Goal: Information Seeking & Learning: Learn about a topic

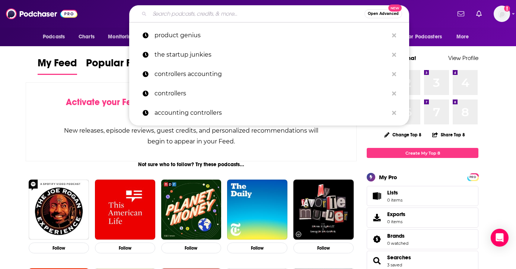
click at [176, 19] on input "Search podcasts, credits, & more..." at bounding box center [257, 14] width 215 height 12
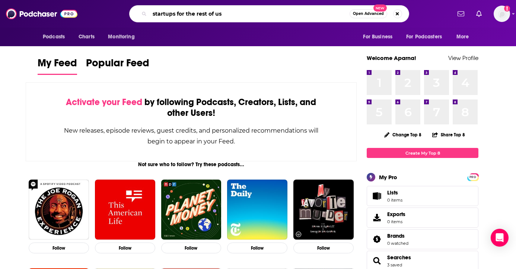
type input "startups for the rest of us"
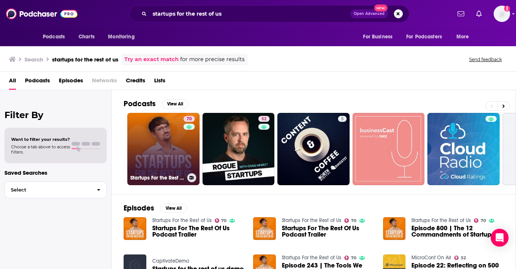
click at [157, 139] on link "70 Startups For the Rest of Us" at bounding box center [163, 149] width 72 height 72
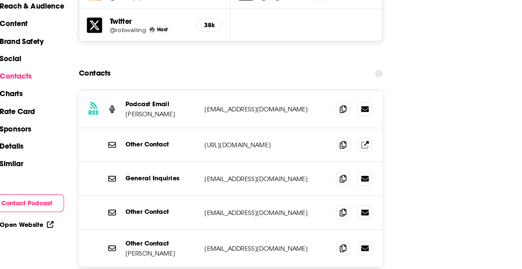
scroll to position [901, 0]
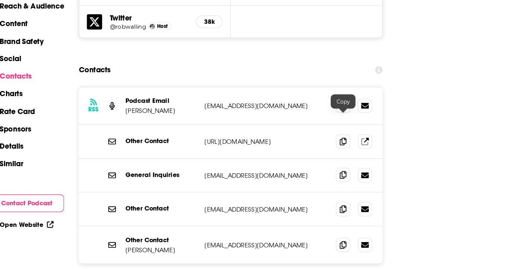
click at [315, 192] on icon at bounding box center [316, 195] width 5 height 6
click at [315, 246] on icon at bounding box center [316, 249] width 5 height 6
click at [315, 135] on span at bounding box center [316, 140] width 11 height 11
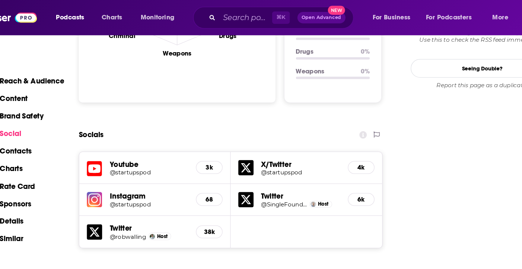
scroll to position [336, 0]
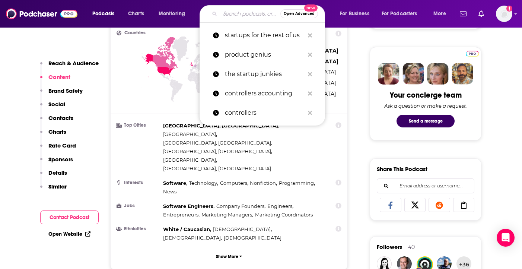
click at [239, 13] on input "Search podcasts, credits, & more..." at bounding box center [250, 14] width 60 height 12
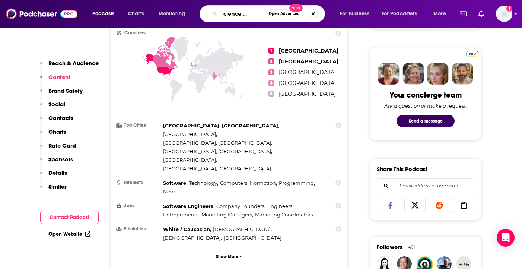
type input "the science of scaling"
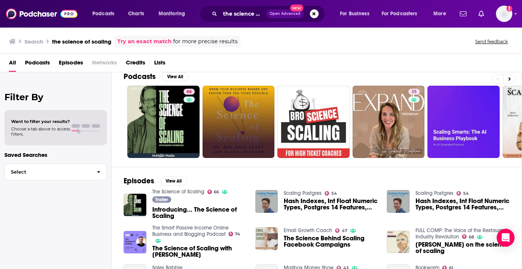
scroll to position [12, 0]
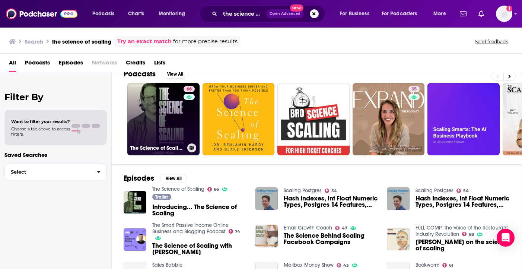
click at [168, 112] on link "66 The Science of Scaling" at bounding box center [163, 119] width 72 height 72
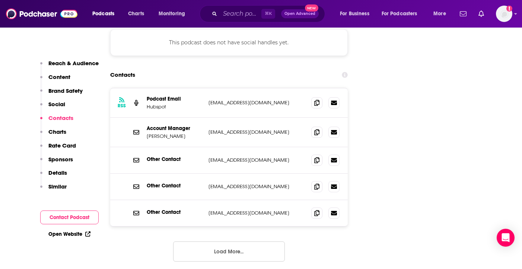
scroll to position [922, 0]
click at [269, 241] on button "Load More..." at bounding box center [229, 251] width 112 height 20
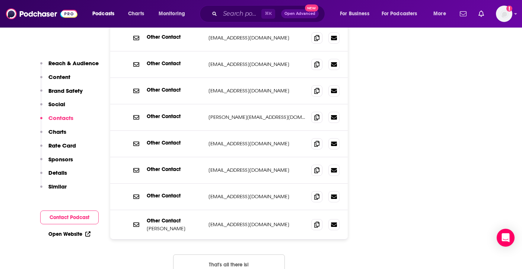
scroll to position [1045, 0]
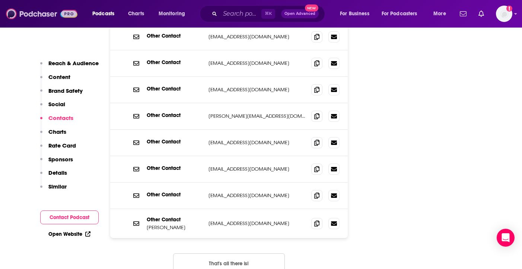
click at [56, 11] on img at bounding box center [41, 14] width 71 height 14
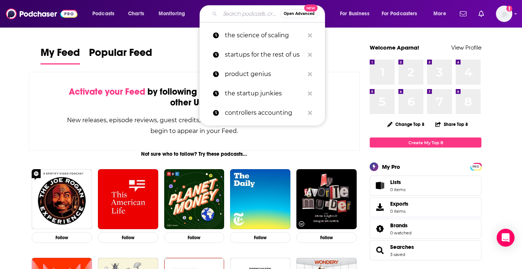
click at [227, 12] on input "Search podcasts, credits, & more..." at bounding box center [250, 14] width 60 height 12
paste input "[DOMAIN_NAME]"
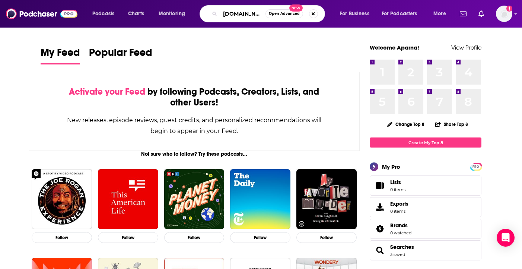
type input "[DOMAIN_NAME]"
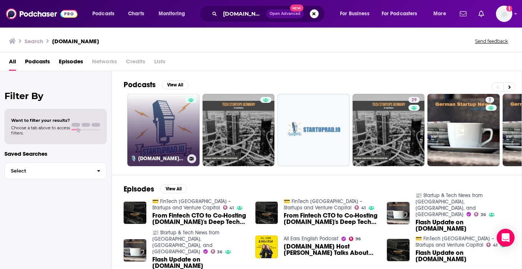
click at [151, 100] on link "🎙️ [DOMAIN_NAME]™ – Europe’s Voice on Startups, VC, Innovation & Growth" at bounding box center [163, 130] width 72 height 72
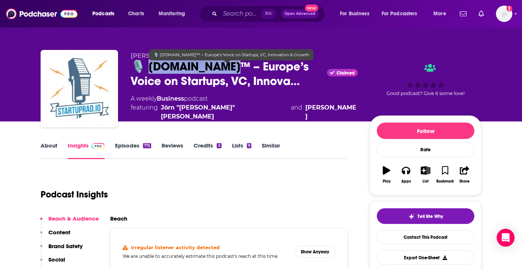
drag, startPoint x: 219, startPoint y: 74, endPoint x: 145, endPoint y: 75, distance: 74.4
click at [145, 75] on span "🎙️ [DOMAIN_NAME]™ – Europe’s Voice on Startups, VC, Innova…" at bounding box center [227, 73] width 193 height 29
copy h2 "[DOMAIN_NAME]™"
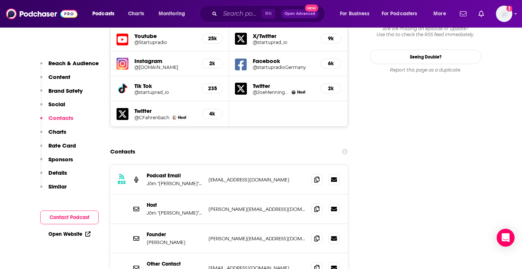
scroll to position [881, 0]
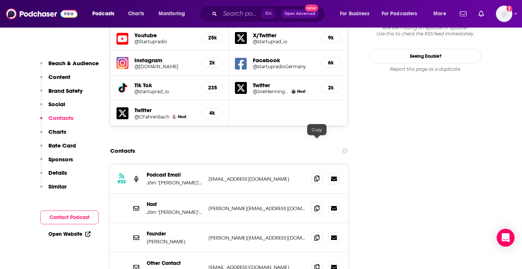
click at [315, 173] on span at bounding box center [316, 178] width 11 height 11
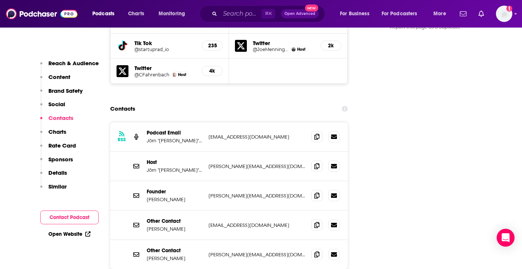
scroll to position [923, 0]
click at [315, 162] on icon at bounding box center [316, 165] width 5 height 6
click at [319, 248] on span at bounding box center [316, 253] width 11 height 11
click at [316, 221] on icon at bounding box center [316, 224] width 5 height 6
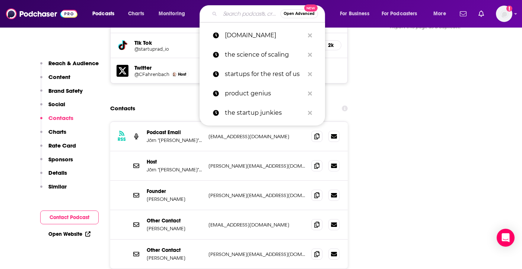
click at [240, 12] on input "Search podcasts, credits, & more..." at bounding box center [250, 14] width 60 height 12
paste input "[PERSON_NAME] Presents"
type input "[PERSON_NAME] Presents"
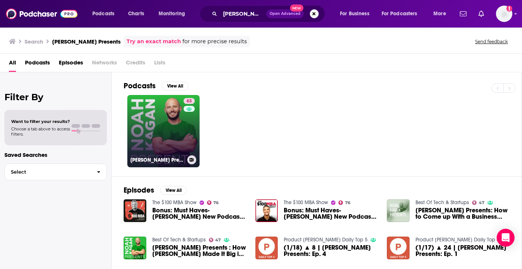
click at [144, 114] on link "63 [PERSON_NAME] Presents" at bounding box center [163, 131] width 72 height 72
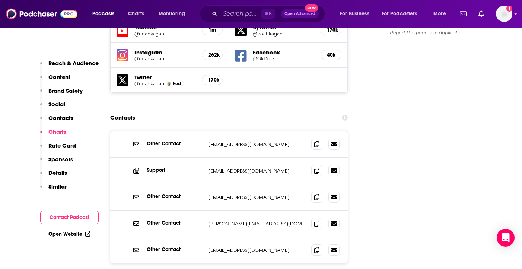
scroll to position [917, 0]
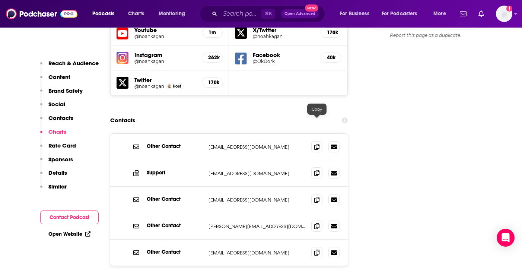
click at [317, 167] on span at bounding box center [316, 172] width 11 height 11
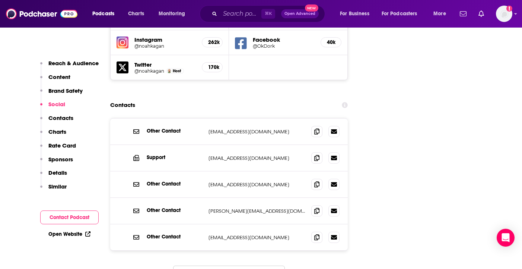
scroll to position [931, 0]
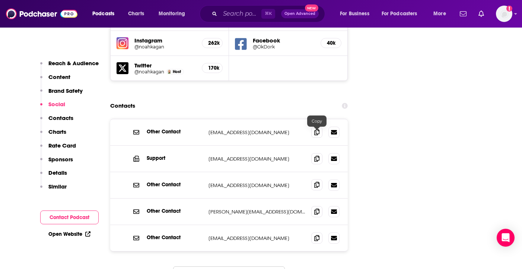
click at [318, 182] on icon at bounding box center [316, 185] width 5 height 6
click at [314, 208] on icon at bounding box center [316, 211] width 5 height 6
